Goal: Task Accomplishment & Management: Use online tool/utility

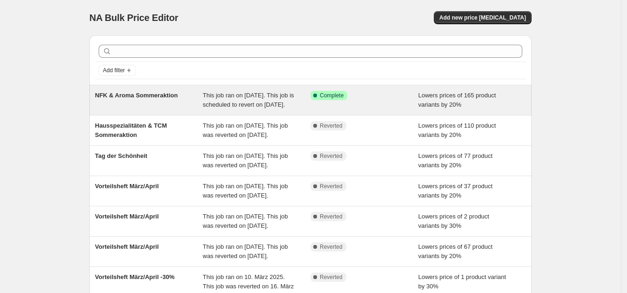
click at [148, 92] on span "NFK & Aroma Sommeraktion" at bounding box center [136, 95] width 83 height 7
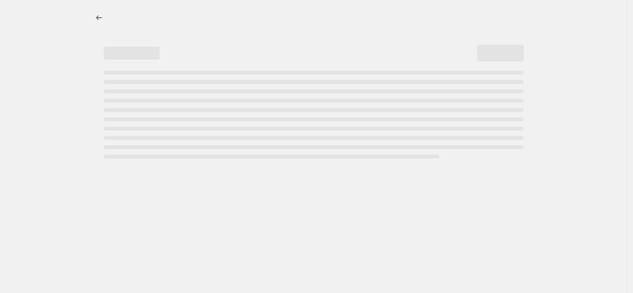
select select "percentage"
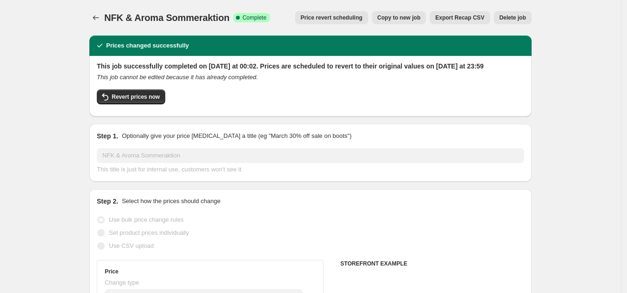
select select "collection"
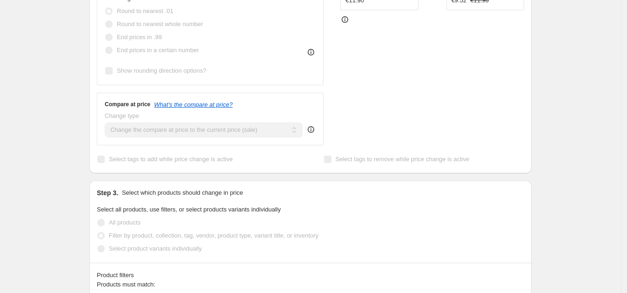
scroll to position [232, 0]
